Goal: Task Accomplishment & Management: Complete application form

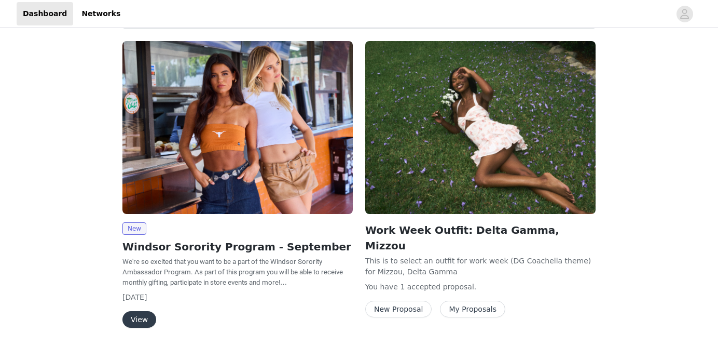
scroll to position [77, 0]
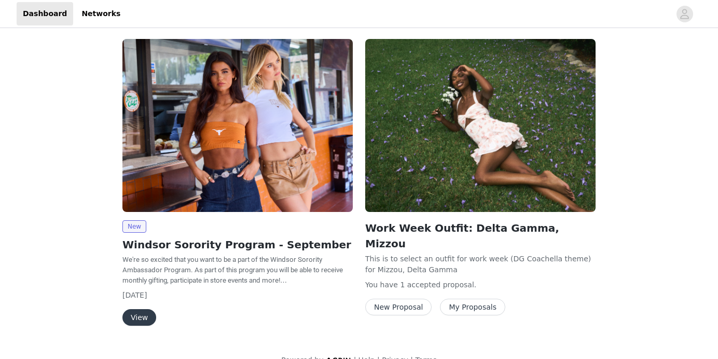
click at [141, 314] on button "View" at bounding box center [139, 317] width 34 height 17
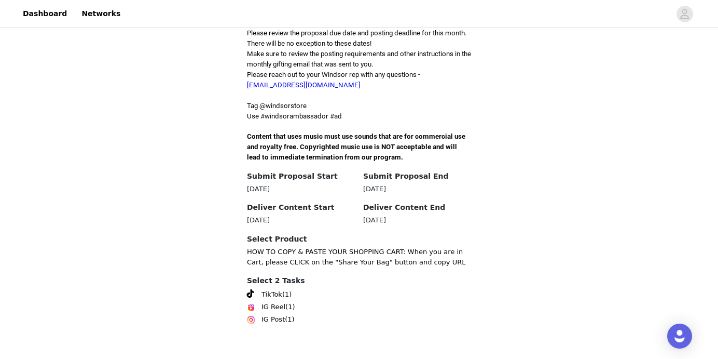
scroll to position [327, 0]
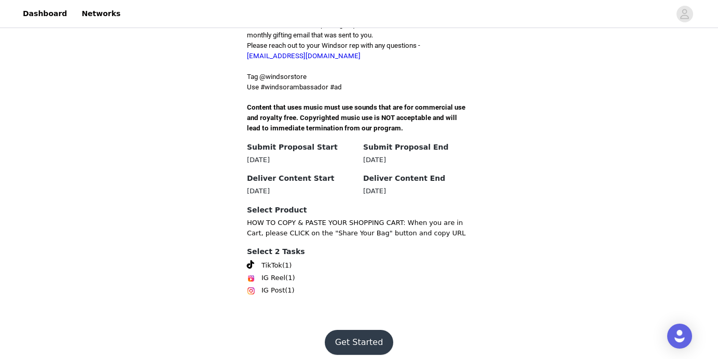
click at [371, 332] on button "Get Started" at bounding box center [359, 342] width 69 height 25
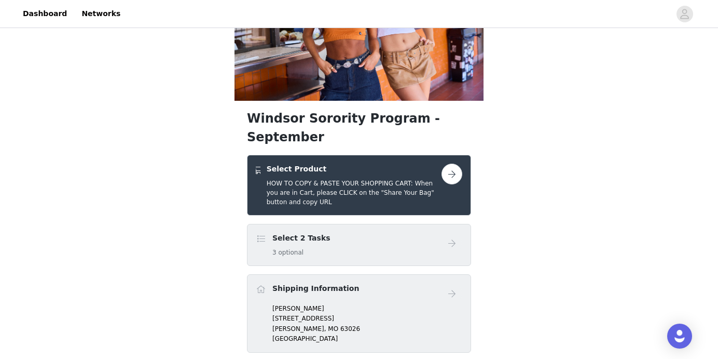
scroll to position [96, 0]
click at [456, 163] on button "button" at bounding box center [452, 173] width 21 height 21
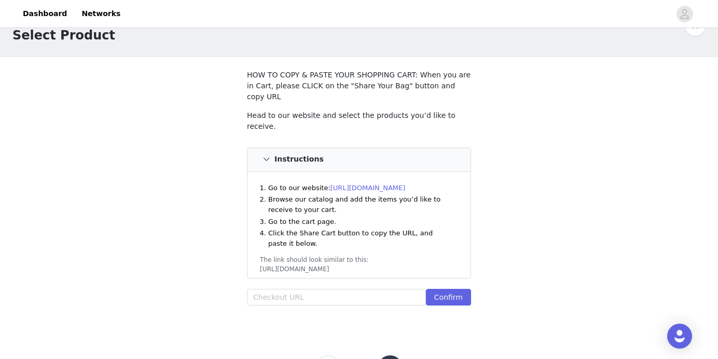
scroll to position [31, 0]
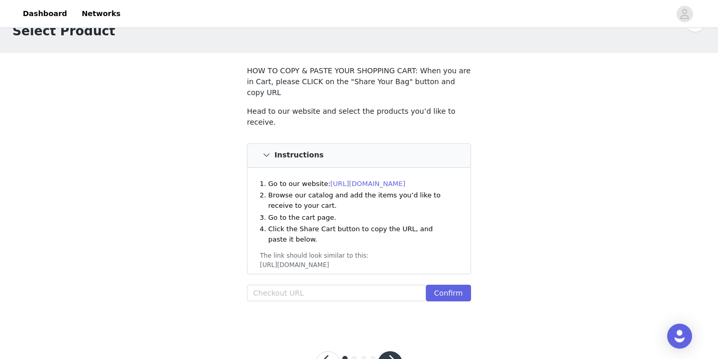
click at [403, 180] on link "[URL][DOMAIN_NAME]" at bounding box center [368, 184] width 75 height 8
click at [315, 284] on input "text" at bounding box center [336, 292] width 179 height 17
paste input "[URL][DOMAIN_NAME]"
click at [456, 284] on button "Confirm" at bounding box center [448, 292] width 45 height 17
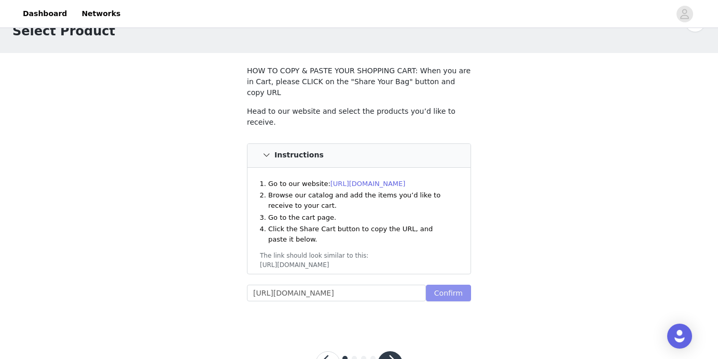
scroll to position [0, 0]
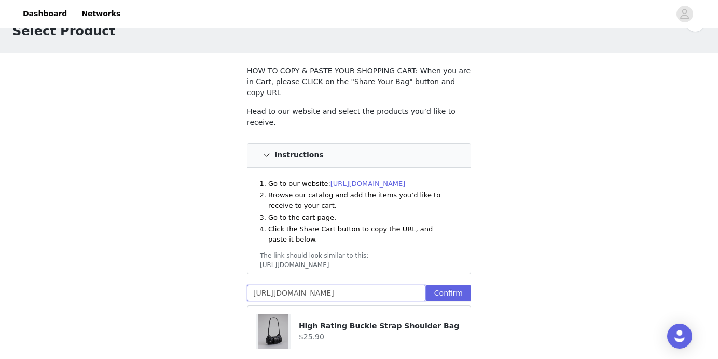
drag, startPoint x: 423, startPoint y: 280, endPoint x: -5, endPoint y: 236, distance: 430.0
click at [0, 236] on html "Dashboard Networks STEP 1 OF 4 Select Product HOW TO COPY & PASTE YOUR SHOPPING…" at bounding box center [359, 148] width 718 height 359
paste input "3259460059187:1,42980637114419:1,43265936228403:1,42723058286643:1,425938512118…"
click at [444, 284] on button "Confirm" at bounding box center [448, 292] width 45 height 17
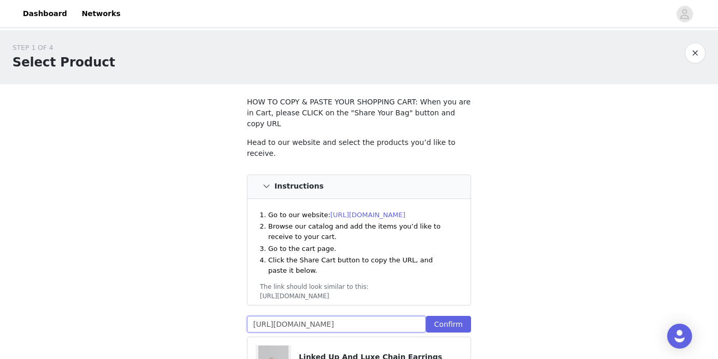
scroll to position [0, 0]
drag, startPoint x: 422, startPoint y: 313, endPoint x: 58, endPoint y: 283, distance: 365.6
type input "187:1,42980637114419:1,43265936228403:1,42723058286643:1,42593851211827:1,43025…"
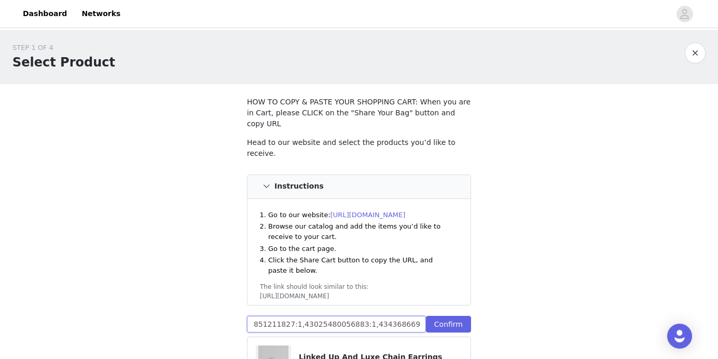
drag, startPoint x: 252, startPoint y: 311, endPoint x: 509, endPoint y: 318, distance: 257.5
paste input "[URL][DOMAIN_NAME]"
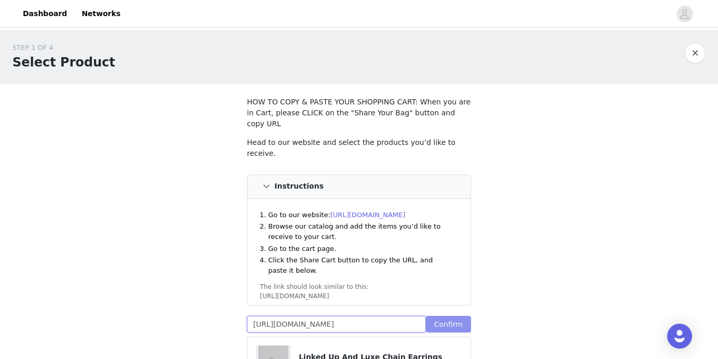
type input "[URL][DOMAIN_NAME]"
click at [446, 316] on button "Confirm" at bounding box center [448, 324] width 45 height 17
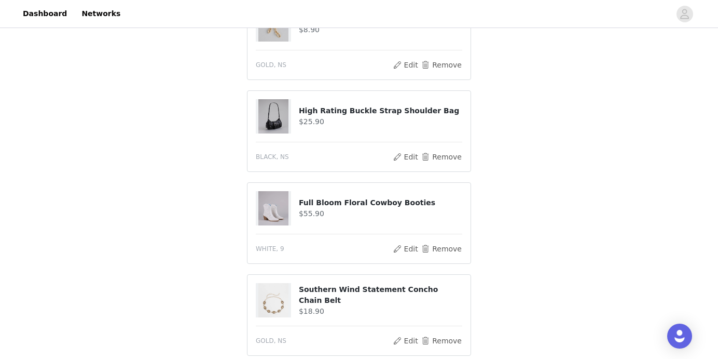
scroll to position [696, 0]
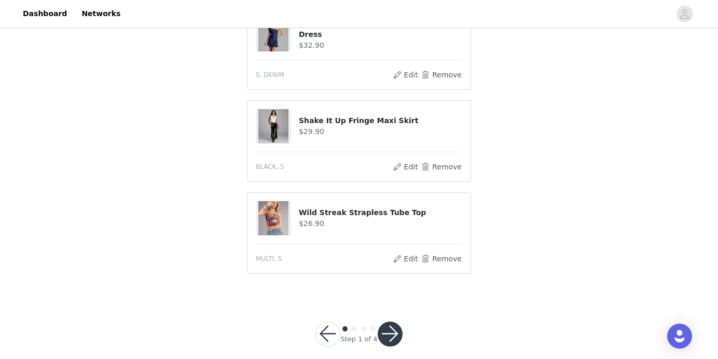
click at [388, 328] on button "button" at bounding box center [390, 333] width 25 height 25
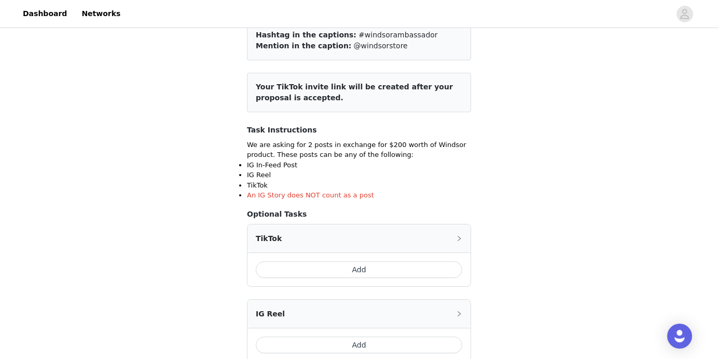
scroll to position [131, 0]
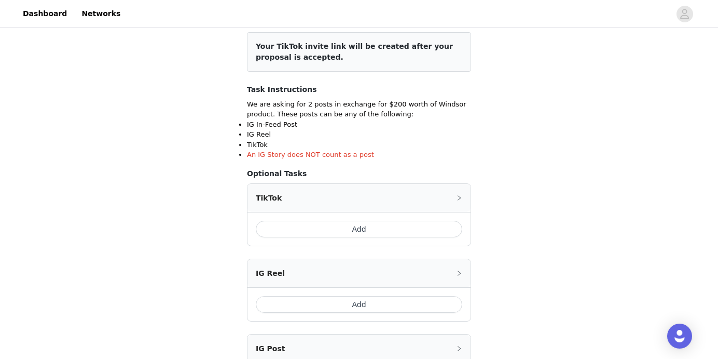
click at [396, 227] on button "Add" at bounding box center [359, 229] width 207 height 17
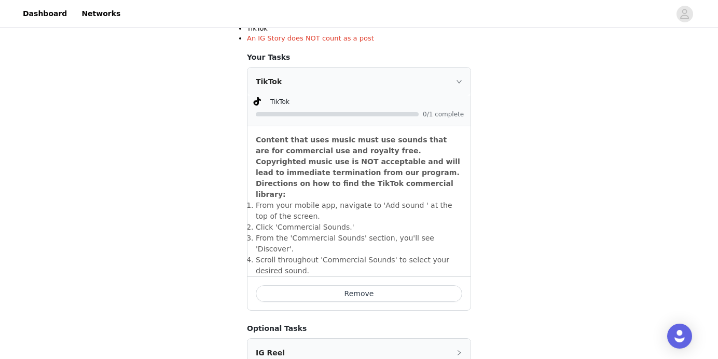
scroll to position [250, 0]
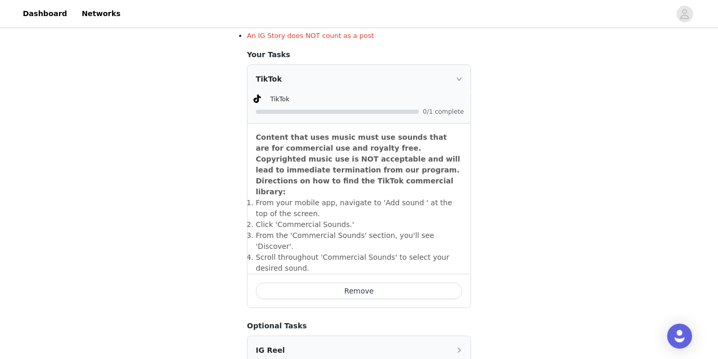
click at [451, 82] on div "TikTok" at bounding box center [359, 79] width 223 height 28
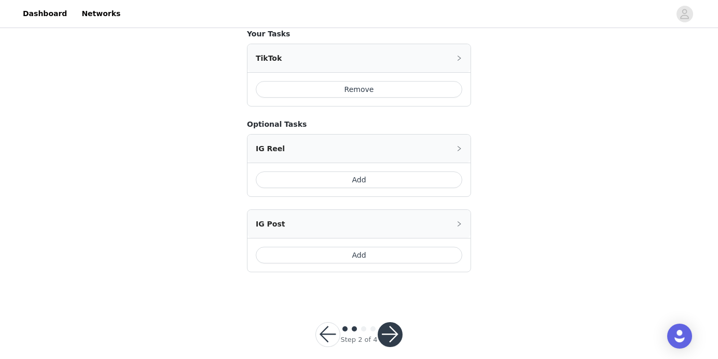
scroll to position [283, 0]
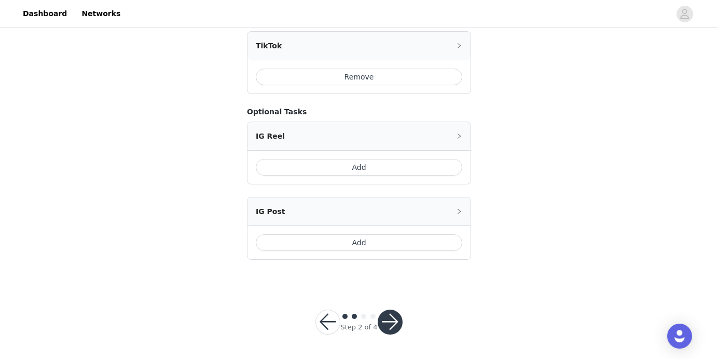
click at [390, 318] on button "button" at bounding box center [390, 321] width 25 height 25
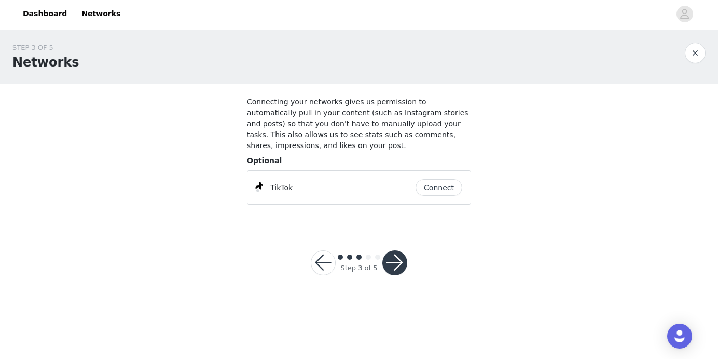
click at [436, 190] on button "Connect" at bounding box center [439, 187] width 47 height 17
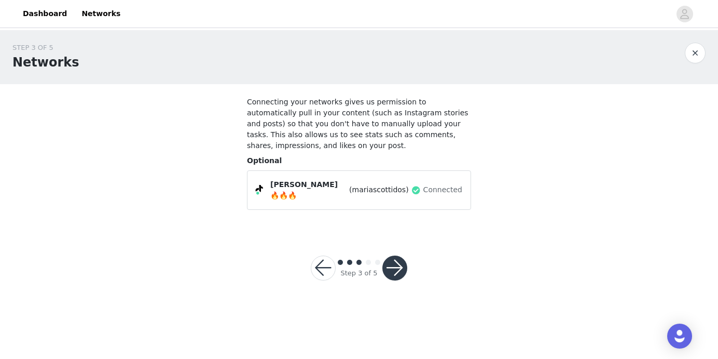
click at [396, 264] on button "button" at bounding box center [395, 267] width 25 height 25
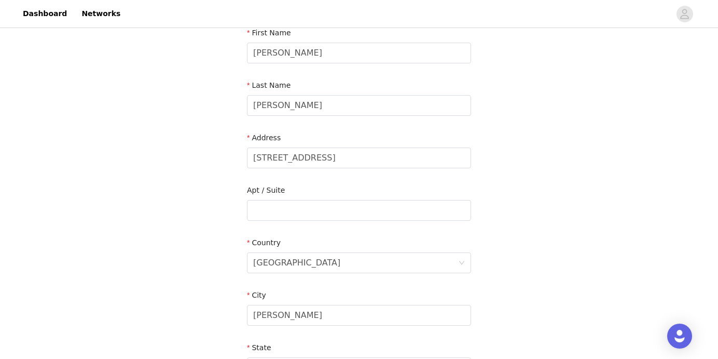
scroll to position [349, 0]
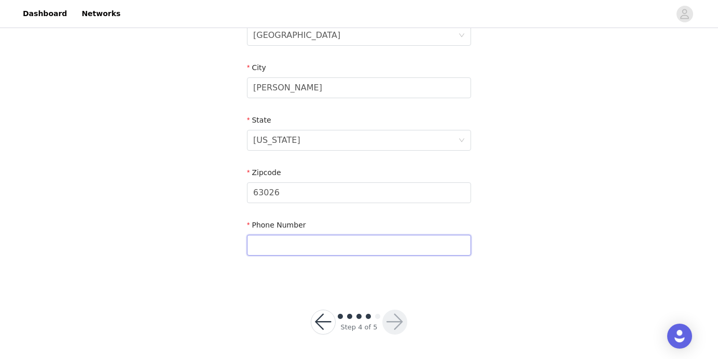
click at [312, 241] on input "text" at bounding box center [359, 245] width 224 height 21
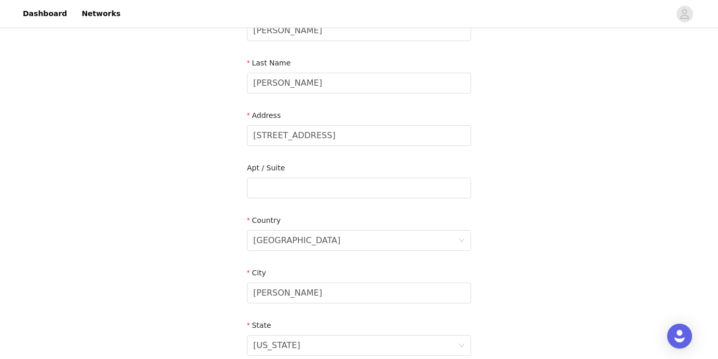
scroll to position [141, 0]
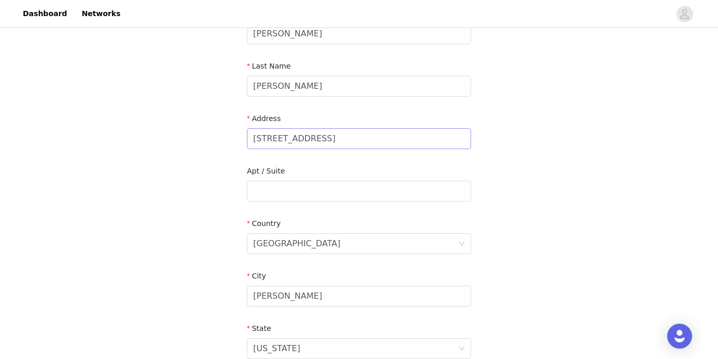
type input "[PHONE_NUMBER]"
drag, startPoint x: 363, startPoint y: 138, endPoint x: 182, endPoint y: 133, distance: 180.7
click at [182, 133] on div "STEP 4 OF 5 Shipping Information Email [EMAIL_ADDRESS][DOMAIN_NAME] First Name …" at bounding box center [359, 190] width 718 height 603
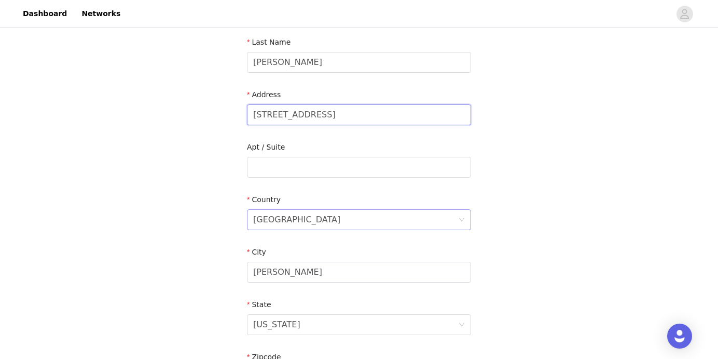
scroll to position [166, 0]
type input "[STREET_ADDRESS]"
click at [302, 265] on input "[PERSON_NAME]" at bounding box center [359, 271] width 224 height 21
drag, startPoint x: 305, startPoint y: 271, endPoint x: 195, endPoint y: 264, distance: 110.3
click at [195, 264] on div "STEP 4 OF 5 Shipping Information Email [EMAIL_ADDRESS][DOMAIN_NAME] First Name …" at bounding box center [359, 166] width 718 height 603
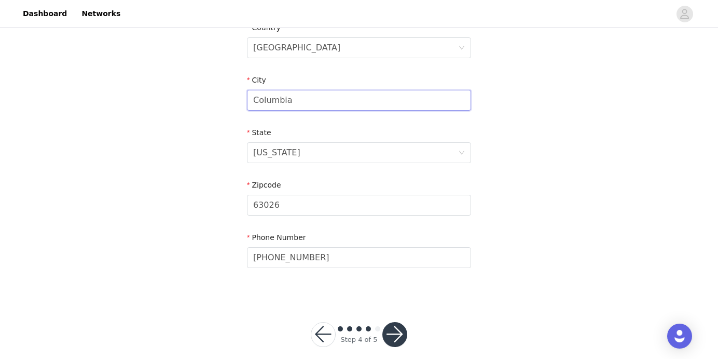
scroll to position [344, 0]
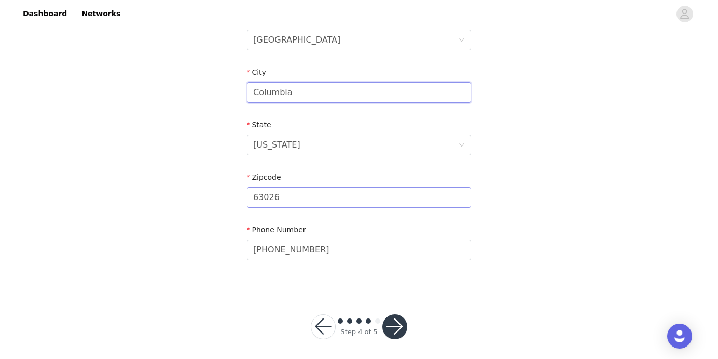
type input "Columbia"
click at [298, 201] on input "63026" at bounding box center [359, 197] width 224 height 21
type input "65201"
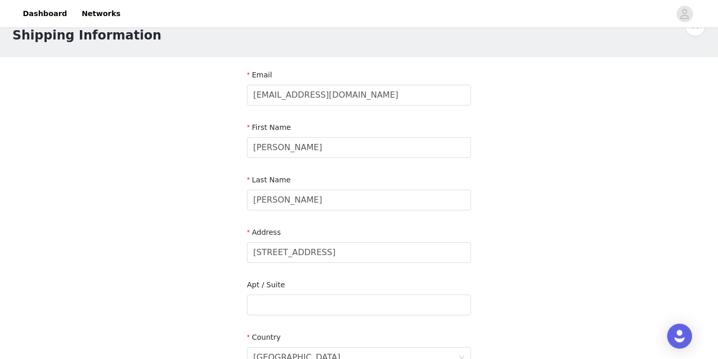
scroll to position [349, 0]
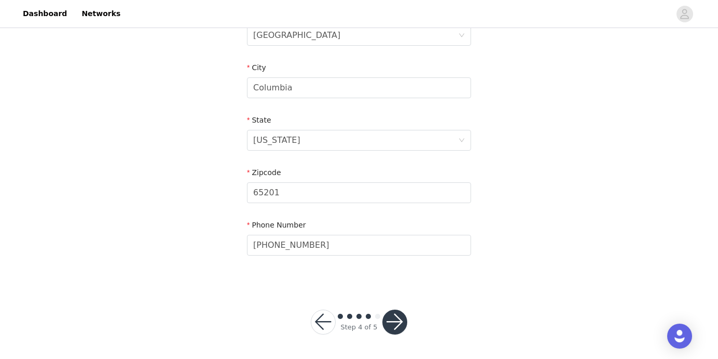
click at [395, 317] on button "button" at bounding box center [395, 321] width 25 height 25
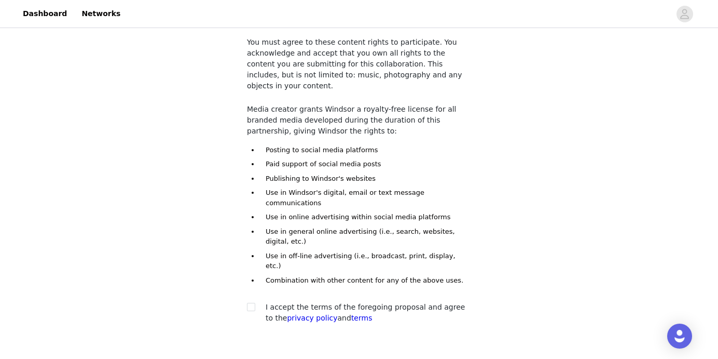
scroll to position [66, 0]
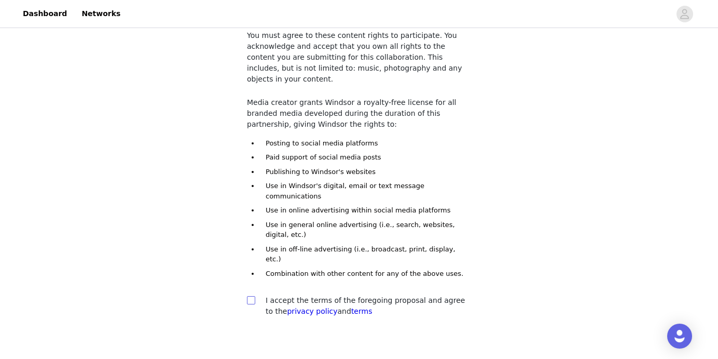
click at [250, 296] on input "checkbox" at bounding box center [250, 299] width 7 height 7
checkbox input "true"
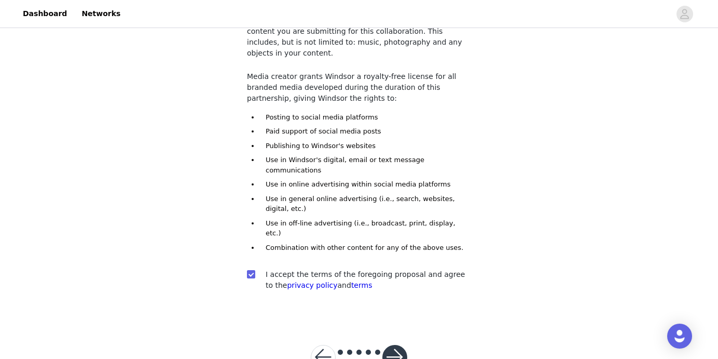
scroll to position [97, 0]
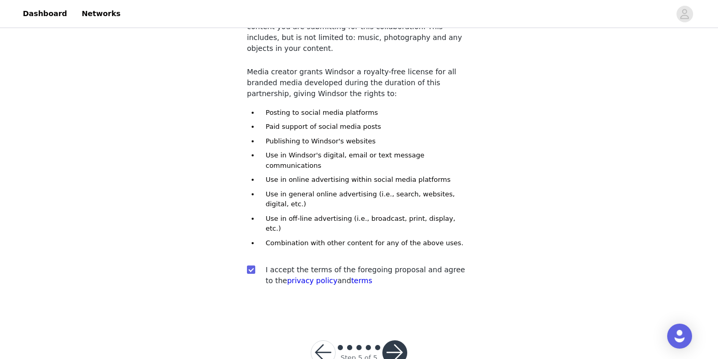
click at [398, 340] on button "button" at bounding box center [395, 352] width 25 height 25
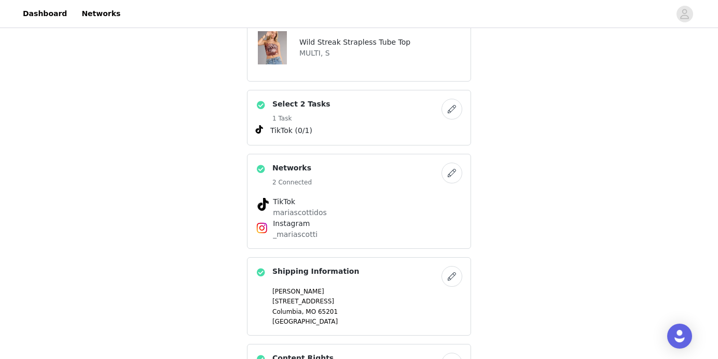
scroll to position [516, 0]
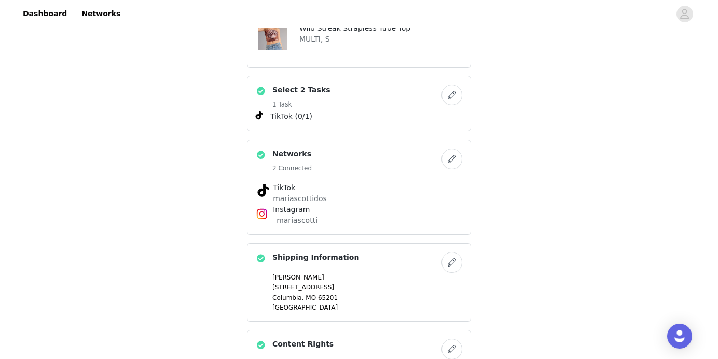
click at [447, 85] on button "button" at bounding box center [452, 95] width 21 height 21
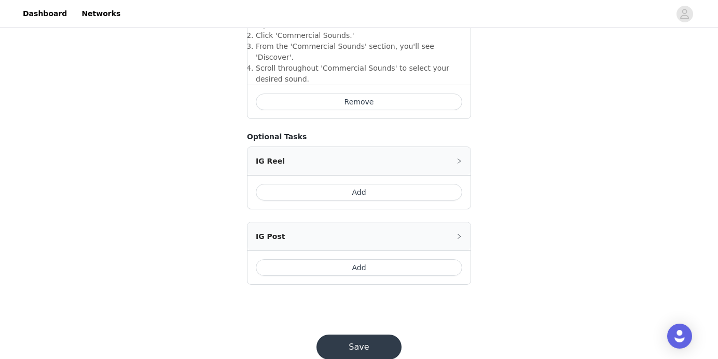
scroll to position [442, 0]
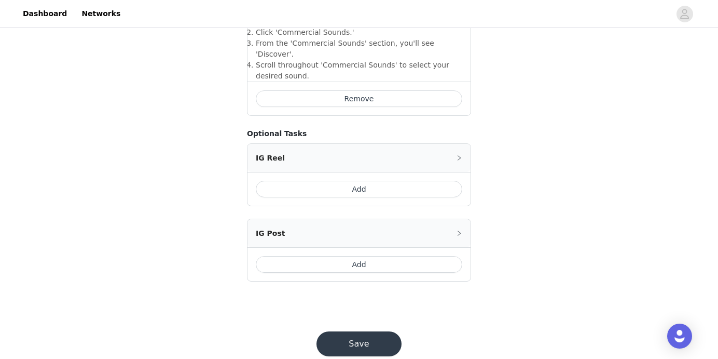
click at [360, 256] on button "Add" at bounding box center [359, 264] width 207 height 17
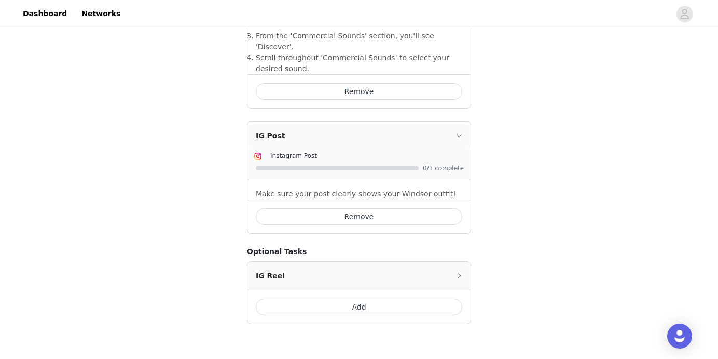
scroll to position [492, 0]
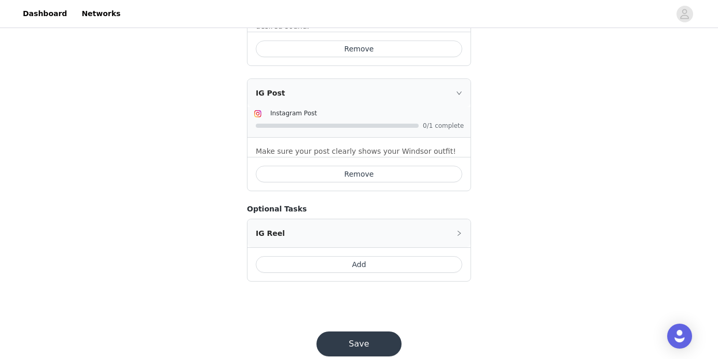
click at [367, 331] on button "Save" at bounding box center [359, 343] width 85 height 25
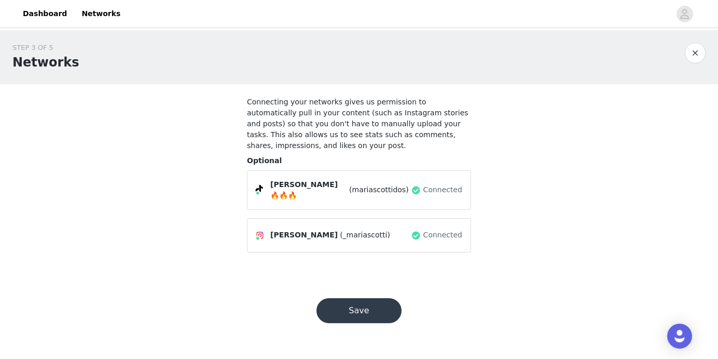
click at [368, 304] on button "Save" at bounding box center [359, 310] width 85 height 25
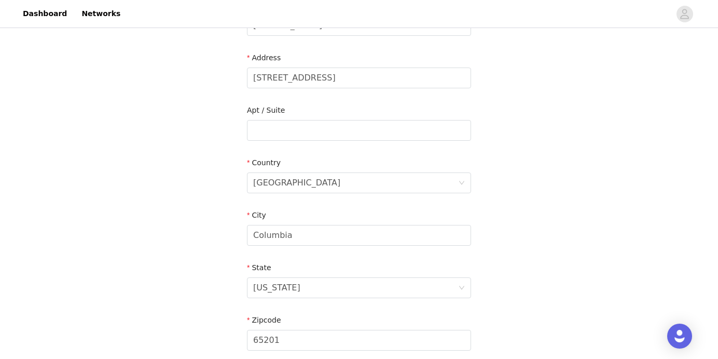
scroll to position [349, 0]
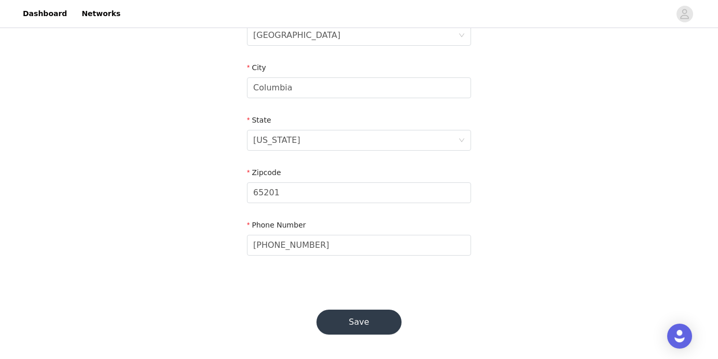
click at [372, 328] on button "Save" at bounding box center [359, 321] width 85 height 25
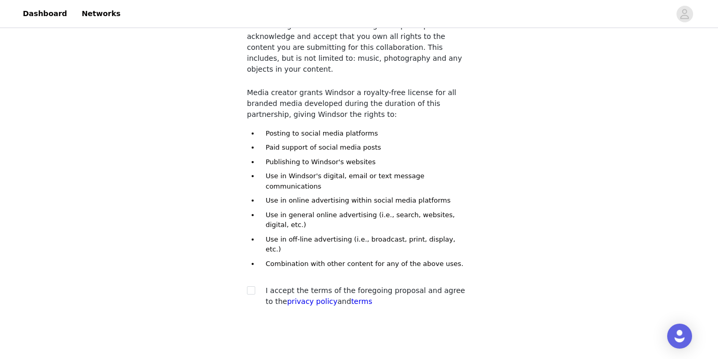
scroll to position [97, 0]
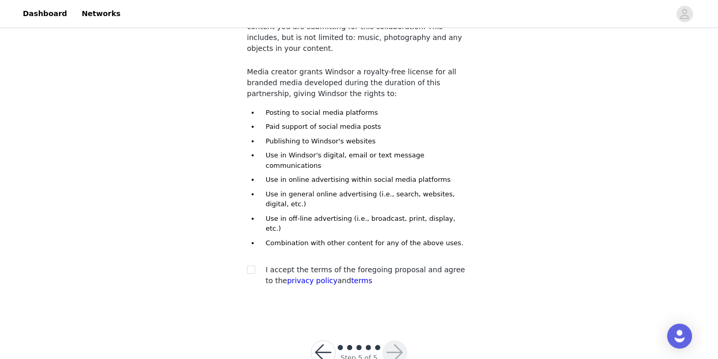
click at [255, 264] on div at bounding box center [254, 269] width 15 height 11
click at [251, 265] on input "checkbox" at bounding box center [250, 268] width 7 height 7
checkbox input "true"
click at [389, 340] on button "button" at bounding box center [395, 352] width 25 height 25
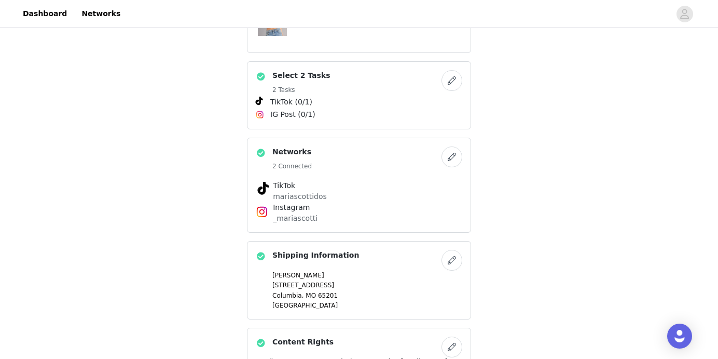
scroll to position [521, 0]
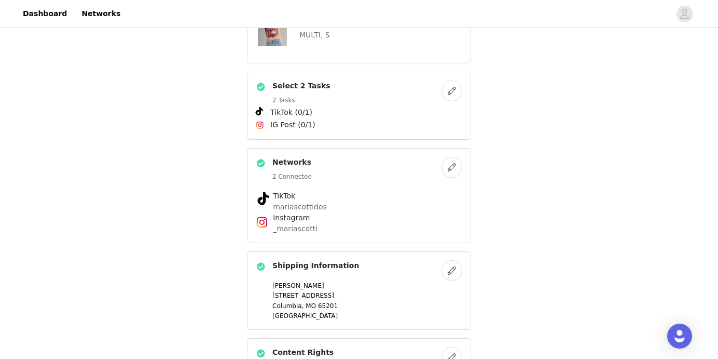
click at [453, 80] on button "button" at bounding box center [452, 90] width 21 height 21
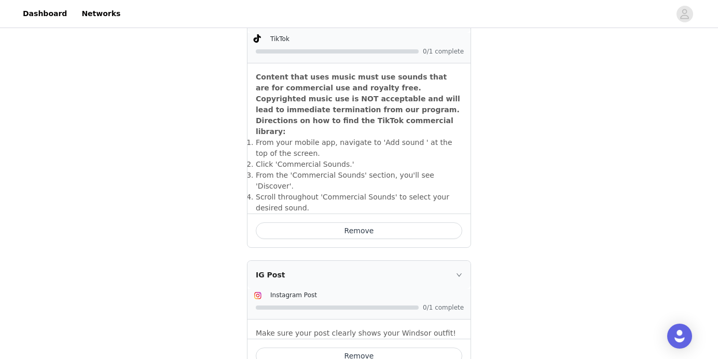
scroll to position [256, 0]
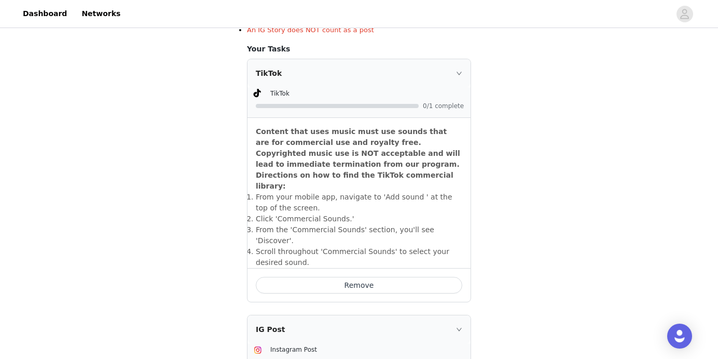
click at [339, 224] on li "​From the 'Commercial Sounds' section, you'll see 'Discover'." at bounding box center [359, 235] width 207 height 22
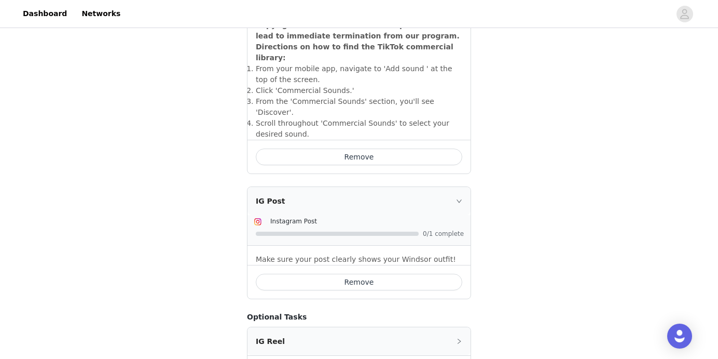
scroll to position [492, 0]
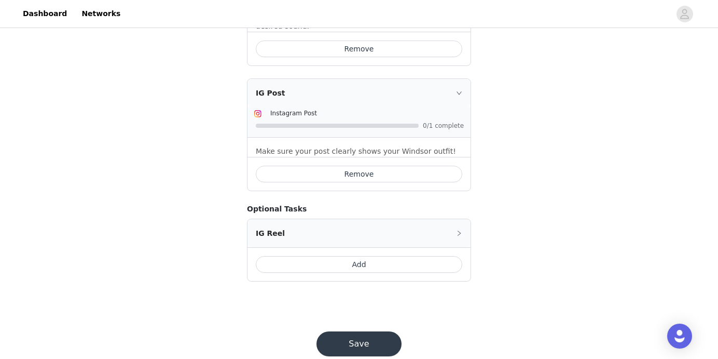
click at [366, 331] on button "Save" at bounding box center [359, 343] width 85 height 25
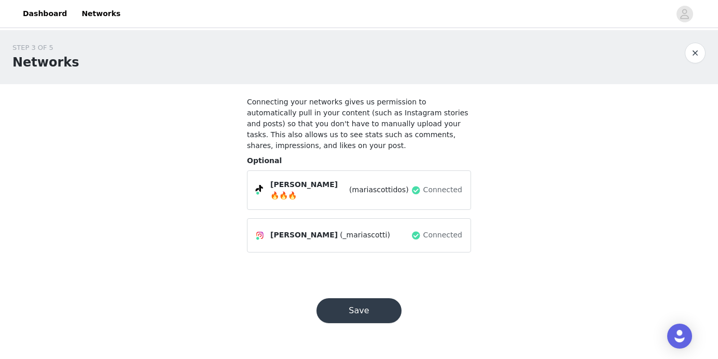
click at [348, 305] on button "Save" at bounding box center [359, 310] width 85 height 25
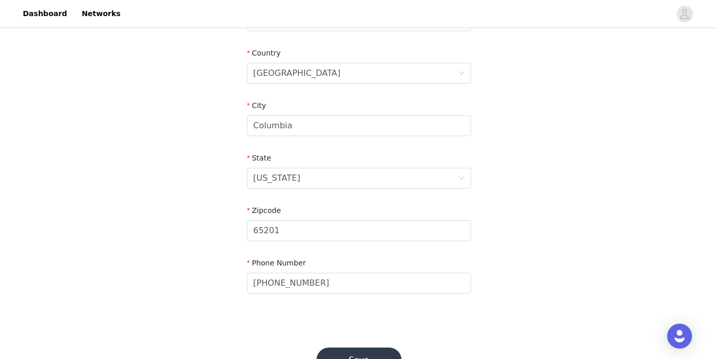
scroll to position [349, 0]
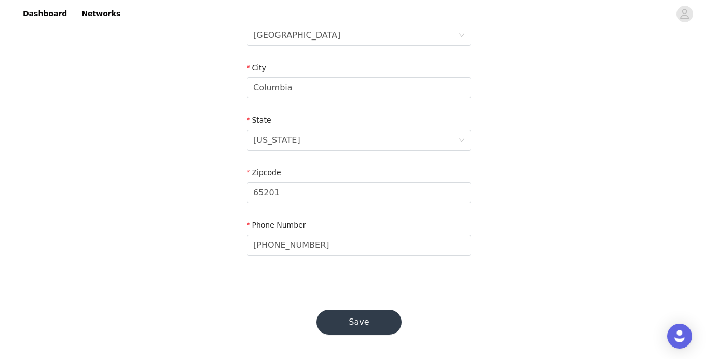
click at [353, 324] on button "Save" at bounding box center [359, 321] width 85 height 25
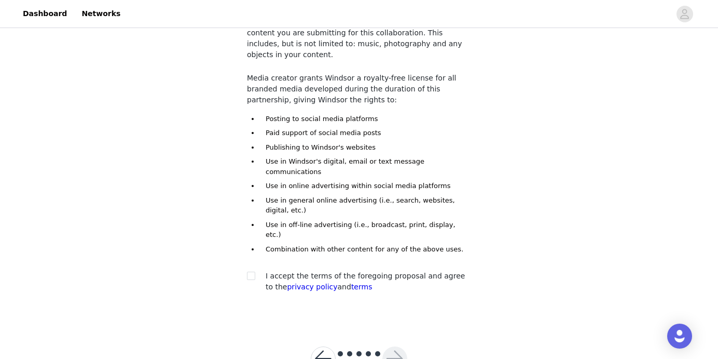
scroll to position [97, 0]
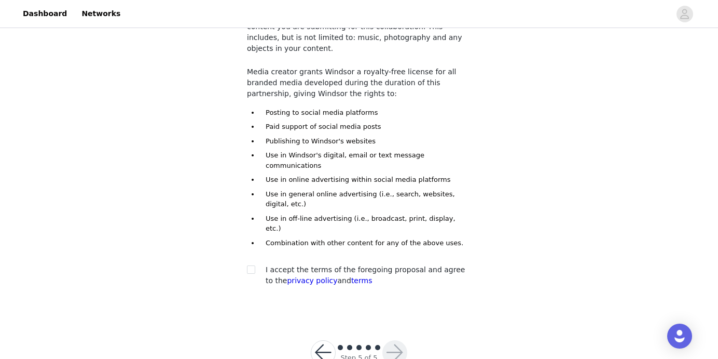
click at [255, 264] on div "I accept the terms of the foregoing proposal and agree to the privacy policy an…" at bounding box center [359, 275] width 224 height 22
click at [248, 265] on input "checkbox" at bounding box center [250, 268] width 7 height 7
checkbox input "true"
click at [388, 340] on button "button" at bounding box center [395, 352] width 25 height 25
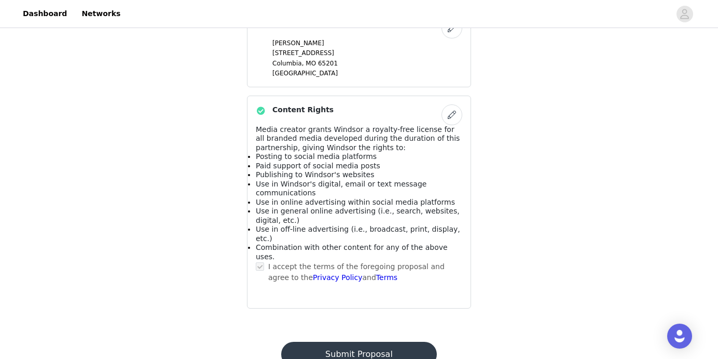
scroll to position [764, 0]
click at [385, 341] on button "Submit Proposal" at bounding box center [358, 353] width 155 height 25
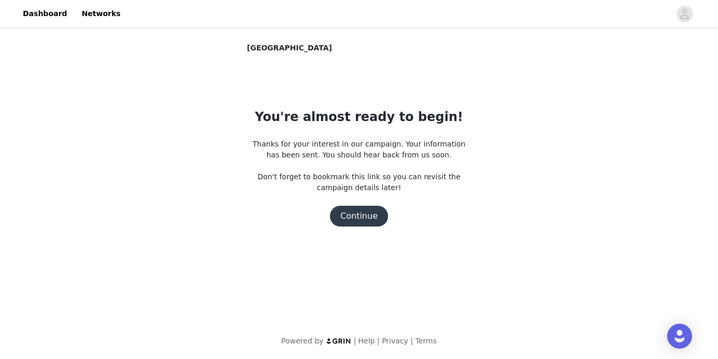
scroll to position [0, 0]
click at [366, 216] on button "Continue" at bounding box center [359, 216] width 58 height 21
